Goal: Transaction & Acquisition: Purchase product/service

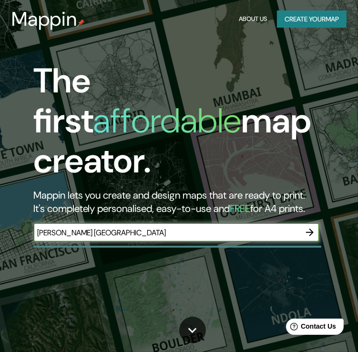
type input "[PERSON_NAME] [GEOGRAPHIC_DATA]"
click at [309, 229] on icon "button" at bounding box center [310, 233] width 8 height 8
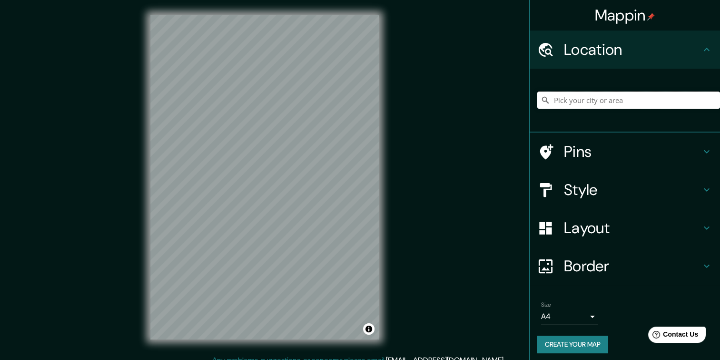
click at [364, 100] on input "Pick your city or area" at bounding box center [629, 99] width 183 height 17
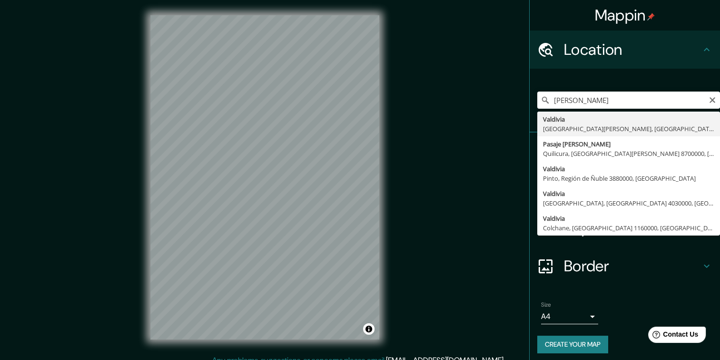
type input "[PERSON_NAME], [GEOGRAPHIC_DATA][PERSON_NAME], [GEOGRAPHIC_DATA]"
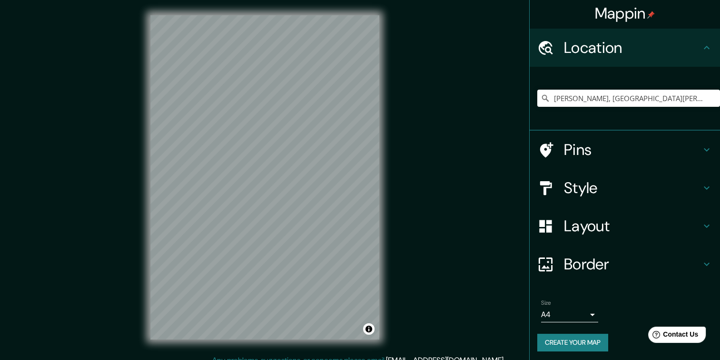
scroll to position [4, 0]
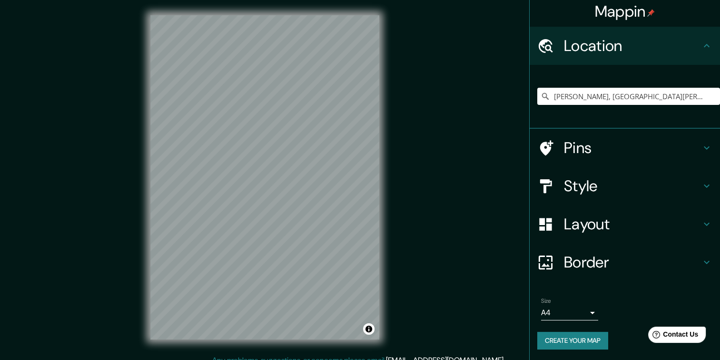
click at [364, 192] on div "Style" at bounding box center [625, 186] width 190 height 38
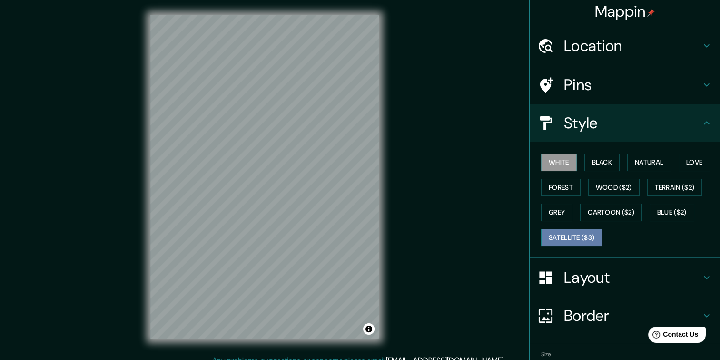
click at [364, 235] on button "Satellite ($3)" at bounding box center [571, 238] width 61 height 18
click at [364, 188] on button "Forest" at bounding box center [561, 188] width 40 height 18
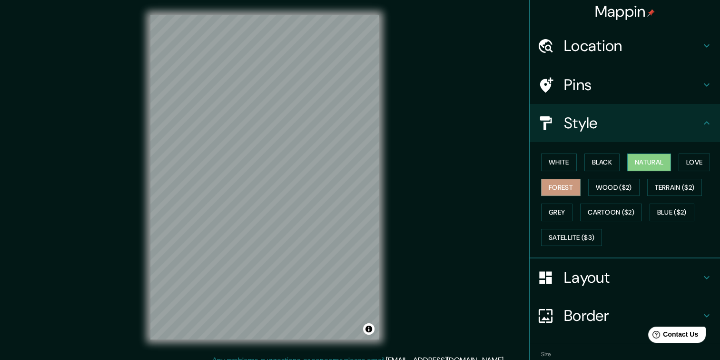
click at [364, 168] on button "Natural" at bounding box center [650, 162] width 44 height 18
click at [364, 160] on button "White" at bounding box center [559, 162] width 36 height 18
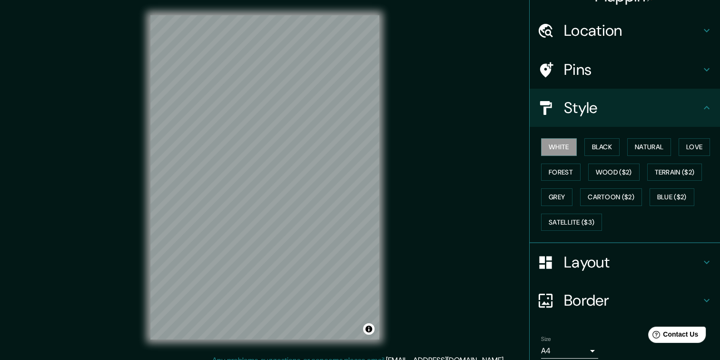
scroll to position [56, 0]
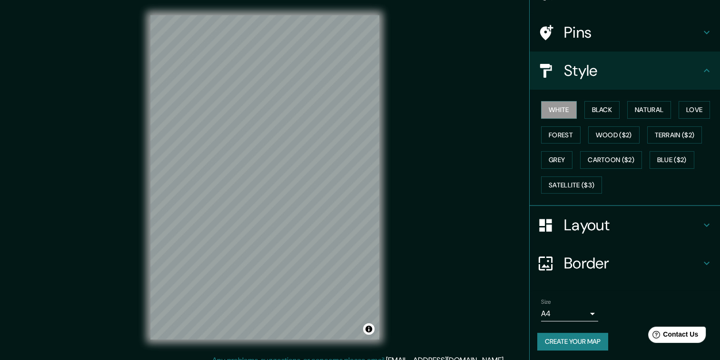
click at [364, 311] on body "Mappin Location Valdivia, Región de Los Ríos, Chile Pins Style White Black Natu…" at bounding box center [360, 180] width 720 height 360
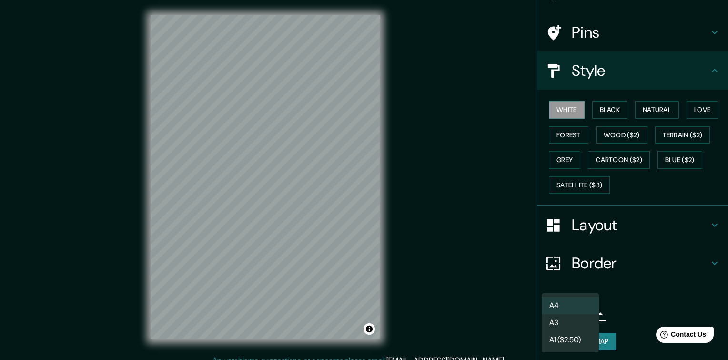
click at [364, 295] on div at bounding box center [364, 180] width 728 height 360
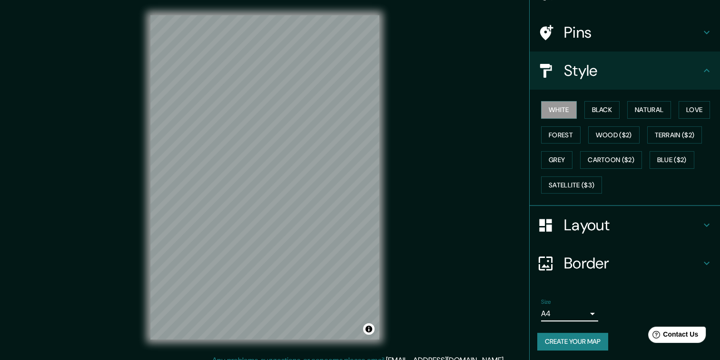
click at [364, 340] on button "Create your map" at bounding box center [573, 341] width 71 height 18
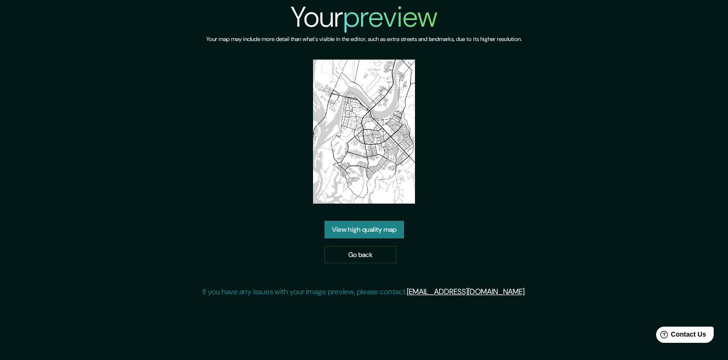
click at [378, 220] on link "View high quality map" at bounding box center [364, 229] width 80 height 18
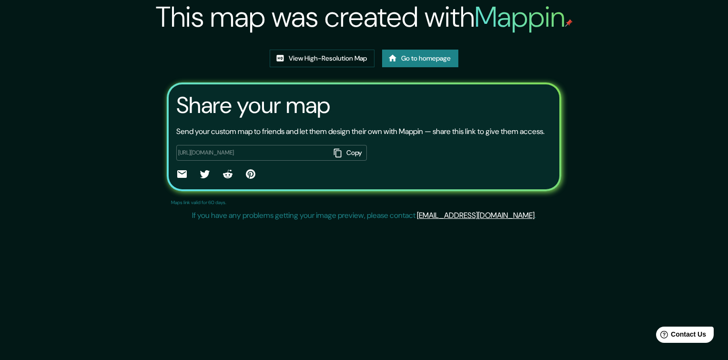
click at [310, 160] on div "[URL][DOMAIN_NAME] Copy ​" at bounding box center [271, 153] width 190 height 16
click at [344, 160] on button "Copy" at bounding box center [348, 153] width 37 height 16
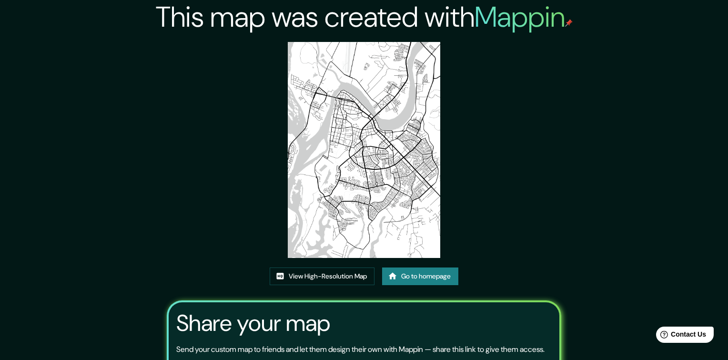
click at [122, 262] on div "This map was created with Mappin View High-Resolution Map Go to homepage Share …" at bounding box center [364, 180] width 728 height 360
click at [316, 267] on link "View High-Resolution Map" at bounding box center [322, 276] width 105 height 18
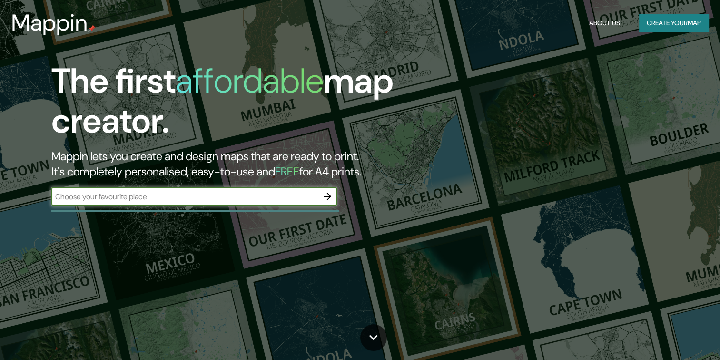
click at [270, 200] on input "text" at bounding box center [184, 196] width 267 height 11
type input "Chile"
click at [331, 198] on icon "button" at bounding box center [327, 195] width 11 height 11
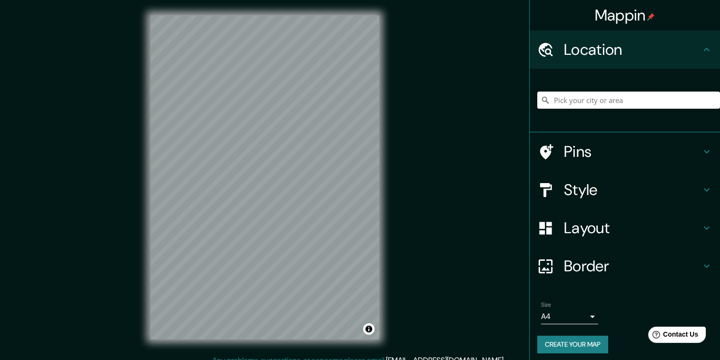
click at [579, 98] on input "Pick your city or area" at bounding box center [629, 99] width 183 height 17
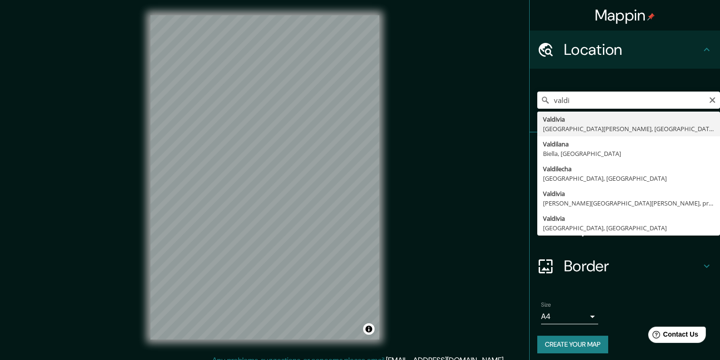
type input "Valdivia, Región de Los Ríos, Chile"
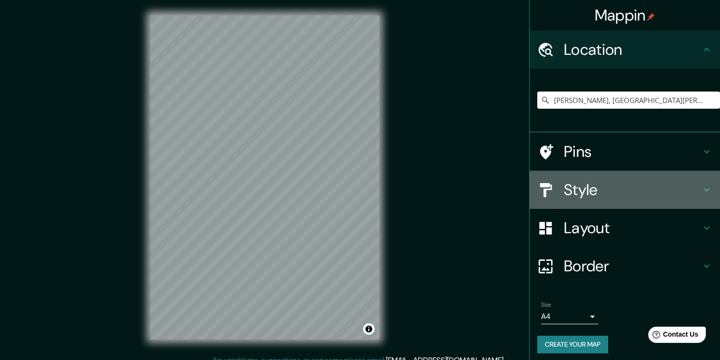
click at [593, 192] on h4 "Style" at bounding box center [632, 189] width 137 height 19
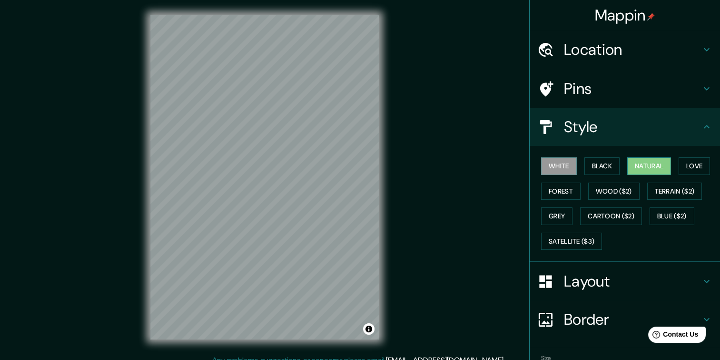
click at [634, 168] on button "Natural" at bounding box center [650, 166] width 44 height 18
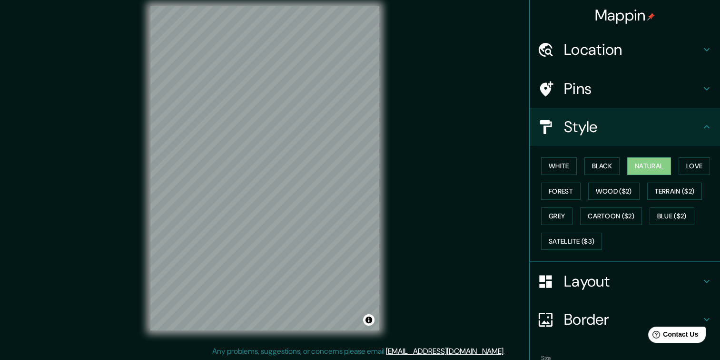
scroll to position [10, 0]
click at [560, 236] on button "Satellite ($3)" at bounding box center [571, 241] width 61 height 18
